Goal: Find specific page/section: Find specific page/section

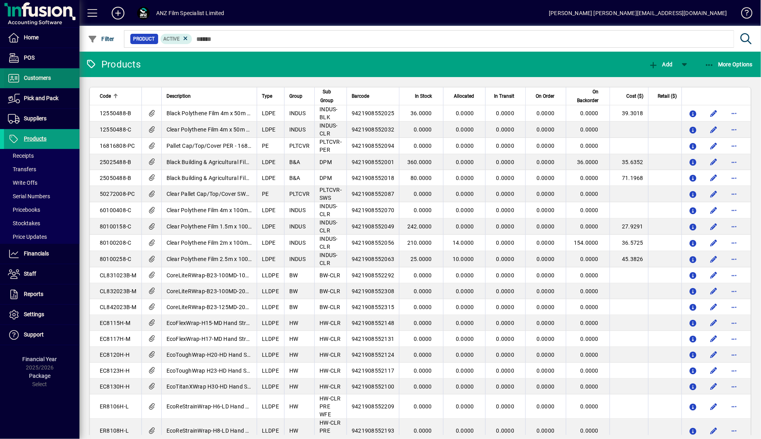
click at [44, 81] on span "Customers" at bounding box center [37, 78] width 27 height 6
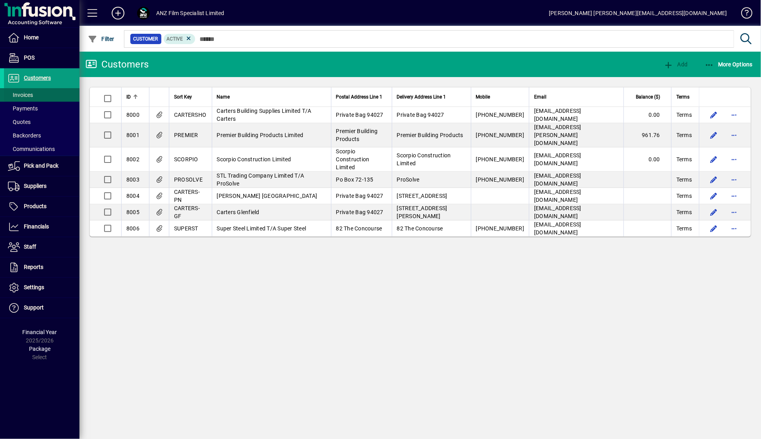
click at [31, 97] on span "Invoices" at bounding box center [20, 95] width 25 height 6
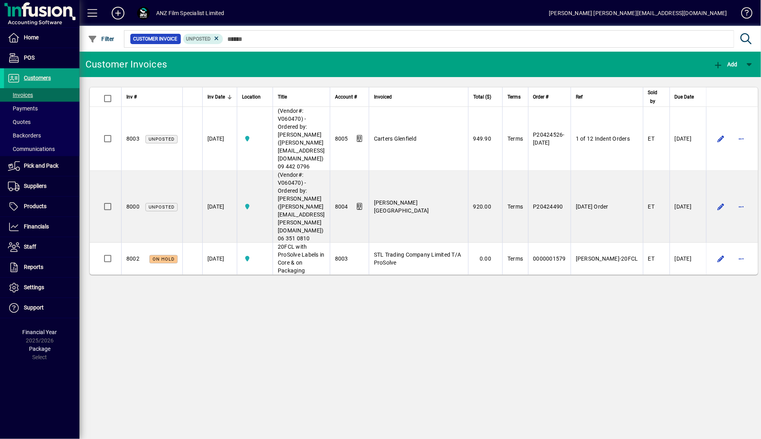
click at [282, 242] on div "Customer Invoices Add Inv # Inv Date Location Title Account # Invoiced Total ($…" at bounding box center [419, 245] width 681 height 387
drag, startPoint x: 266, startPoint y: 279, endPoint x: 257, endPoint y: 272, distance: 11.9
click at [265, 278] on div "Customer Invoices Add Inv # Inv Date Location Title Account # Invoiced Total ($…" at bounding box center [419, 245] width 681 height 387
click at [37, 81] on span "Customers" at bounding box center [37, 78] width 27 height 6
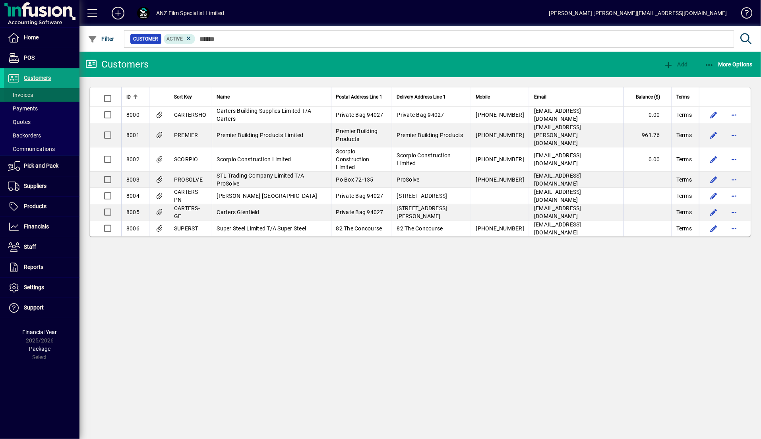
click at [27, 97] on span "Invoices" at bounding box center [20, 95] width 25 height 6
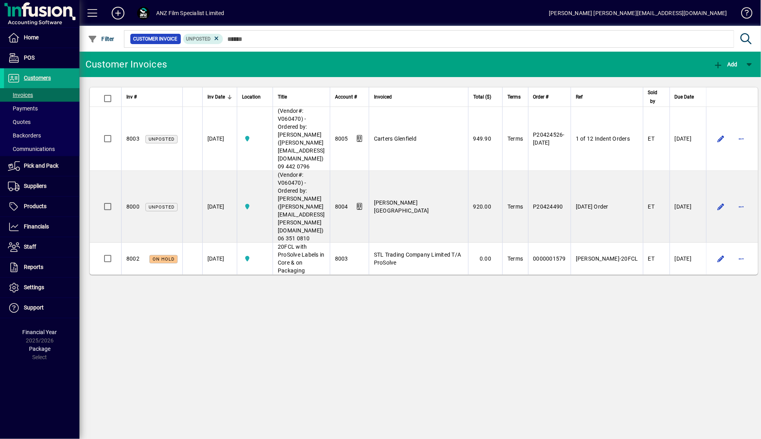
drag, startPoint x: 411, startPoint y: 259, endPoint x: 565, endPoint y: 214, distance: 160.7
click at [414, 259] on div "Customer Invoices Add Inv # Inv Date Location Title Account # Invoiced Total ($…" at bounding box center [419, 245] width 681 height 387
